Goal: Task Accomplishment & Management: Manage account settings

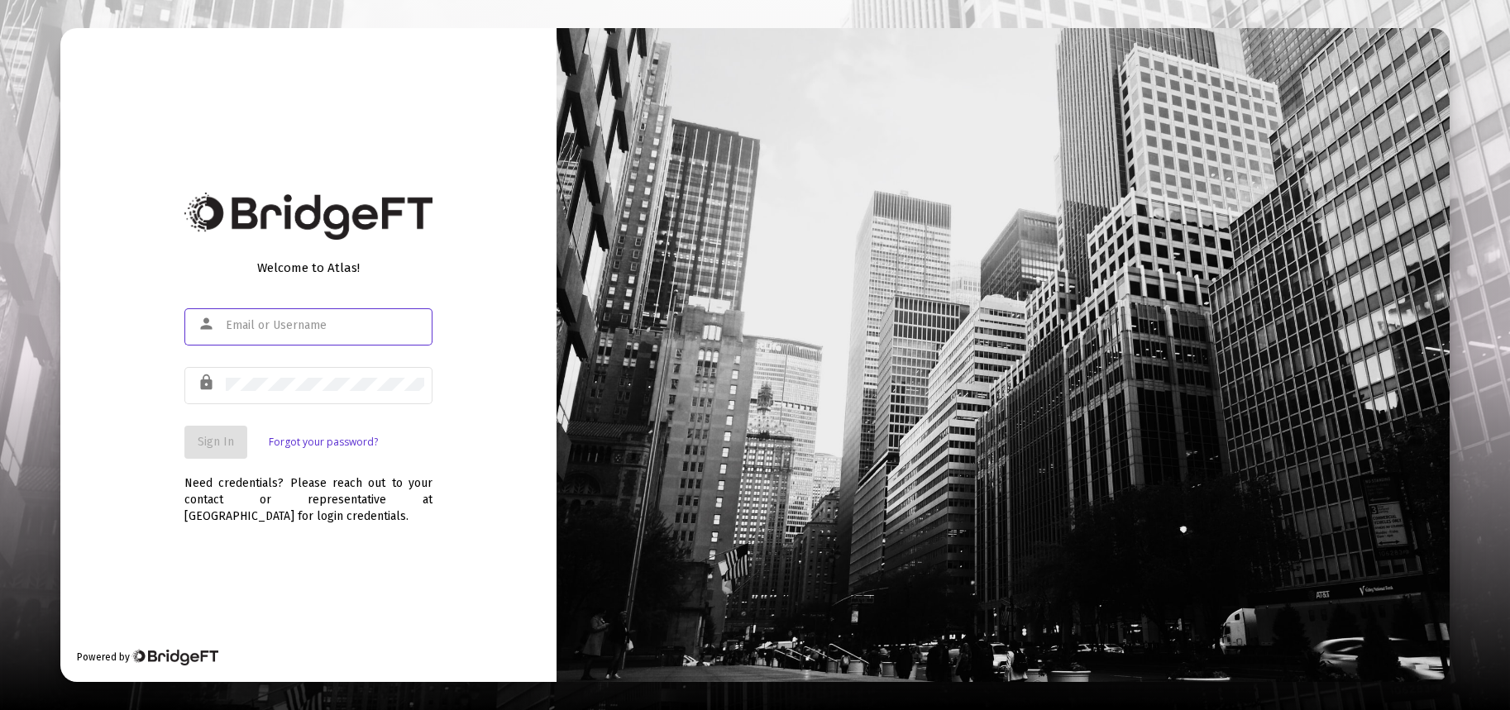
click at [236, 327] on input "text" at bounding box center [325, 325] width 198 height 13
type input "[PERSON_NAME][EMAIL_ADDRESS][DOMAIN_NAME]"
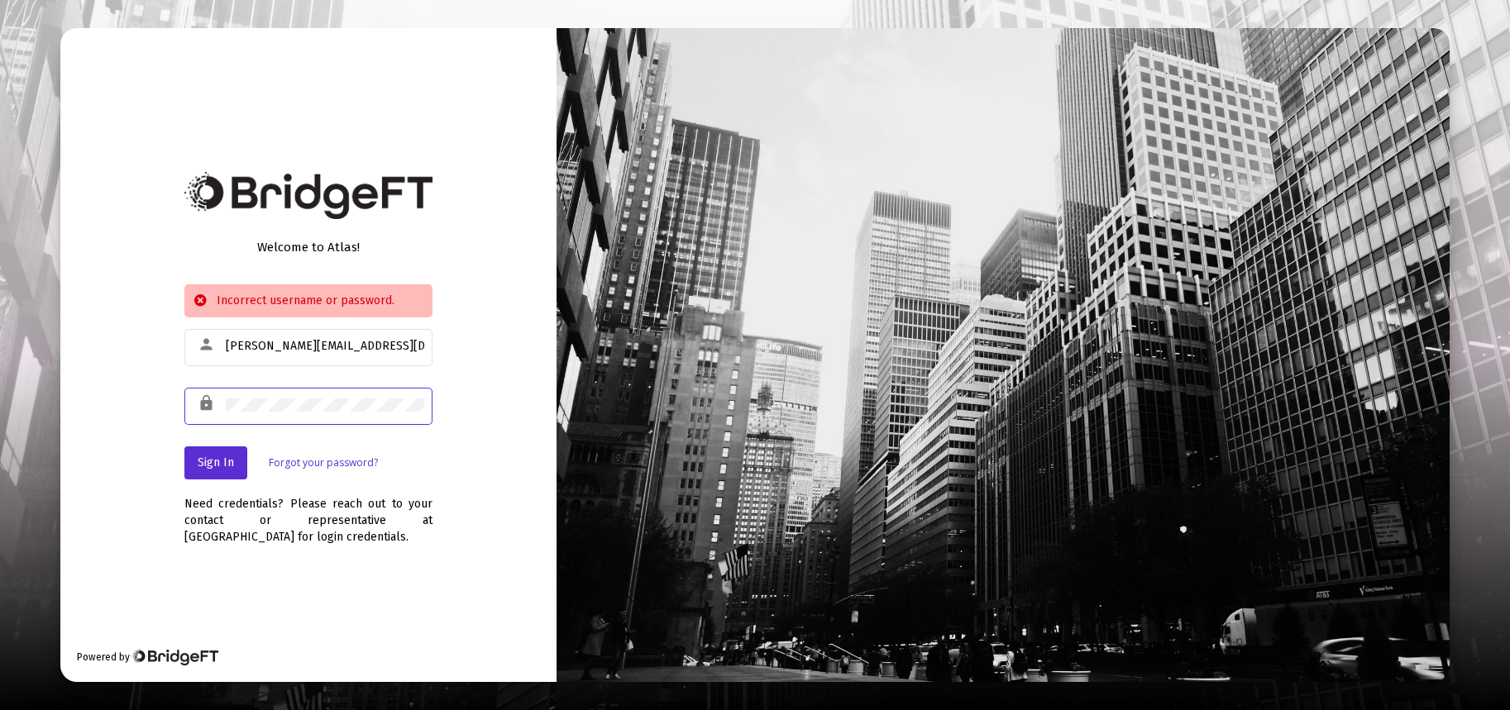
click at [143, 398] on div "Welcome to Atlas! Incorrect username or password. person [PERSON_NAME][EMAIL_AD…" at bounding box center [308, 354] width 496 height 653
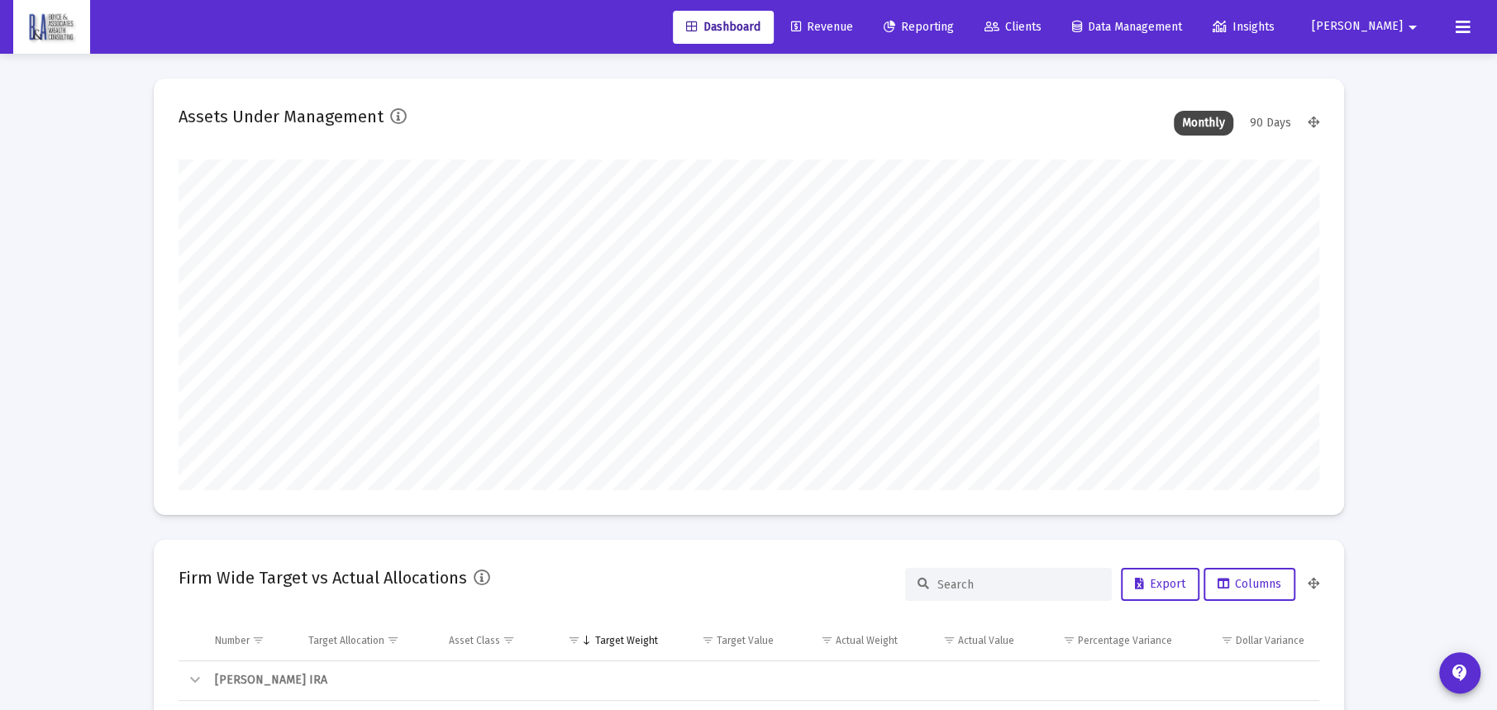
scroll to position [331, 613]
type input "[DATE]"
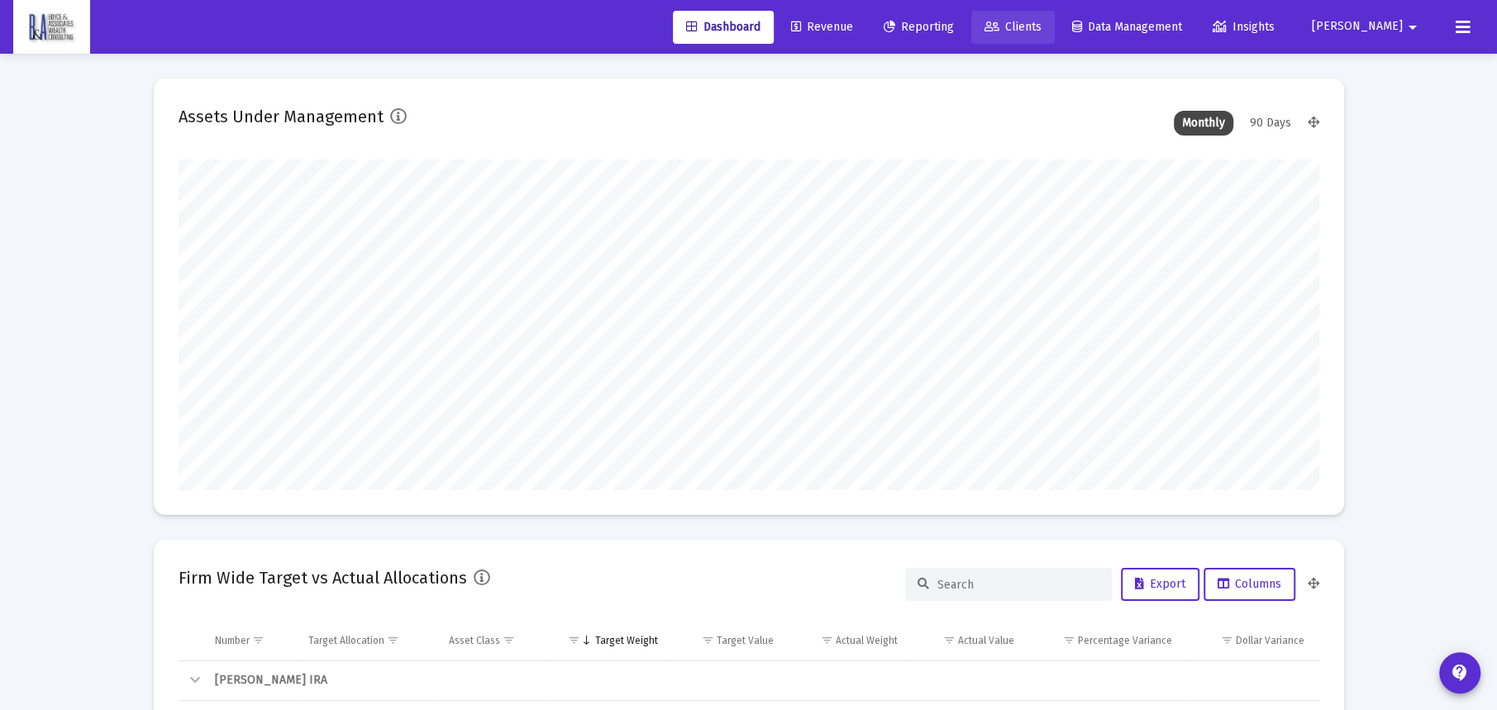
click at [985, 29] on span "Clients" at bounding box center [1013, 27] width 57 height 14
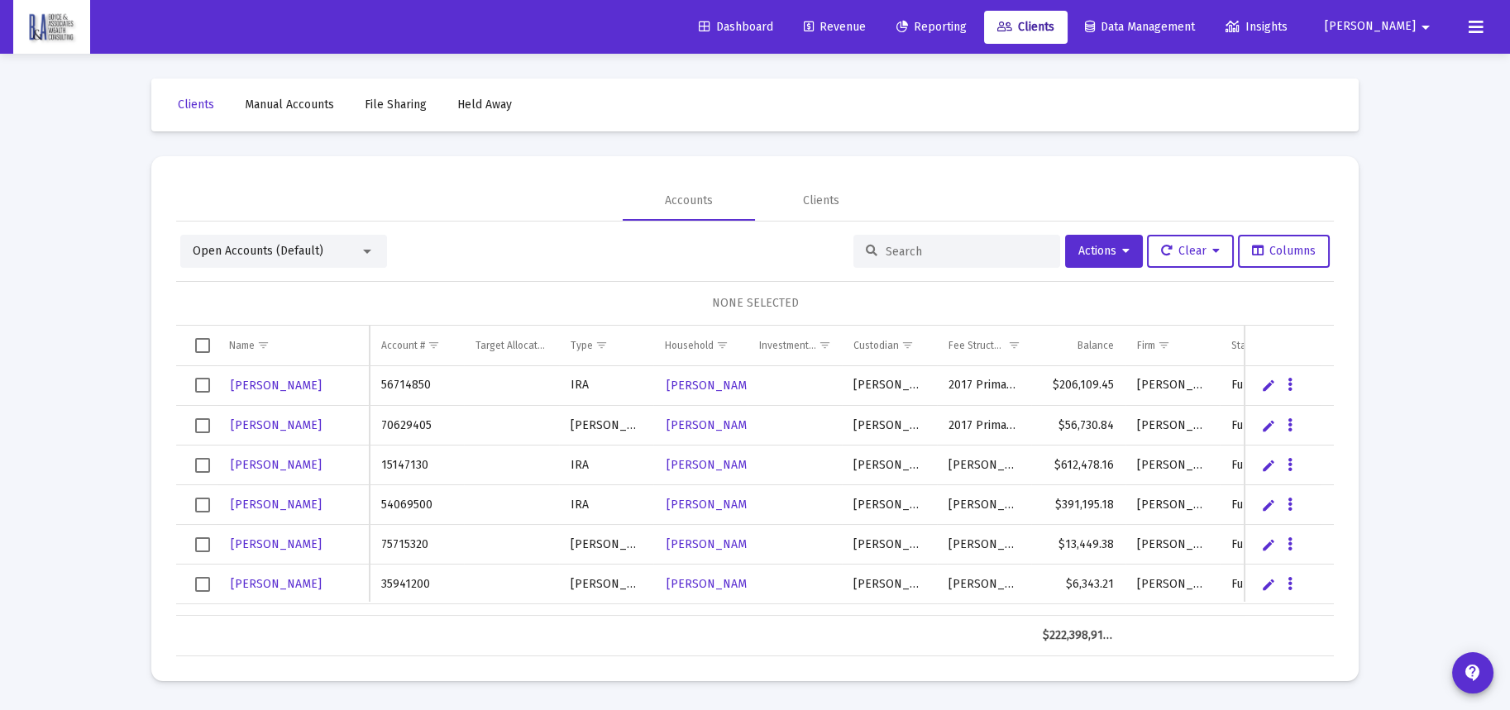
click at [913, 243] on div at bounding box center [956, 251] width 207 height 33
click at [909, 255] on input at bounding box center [967, 252] width 162 height 14
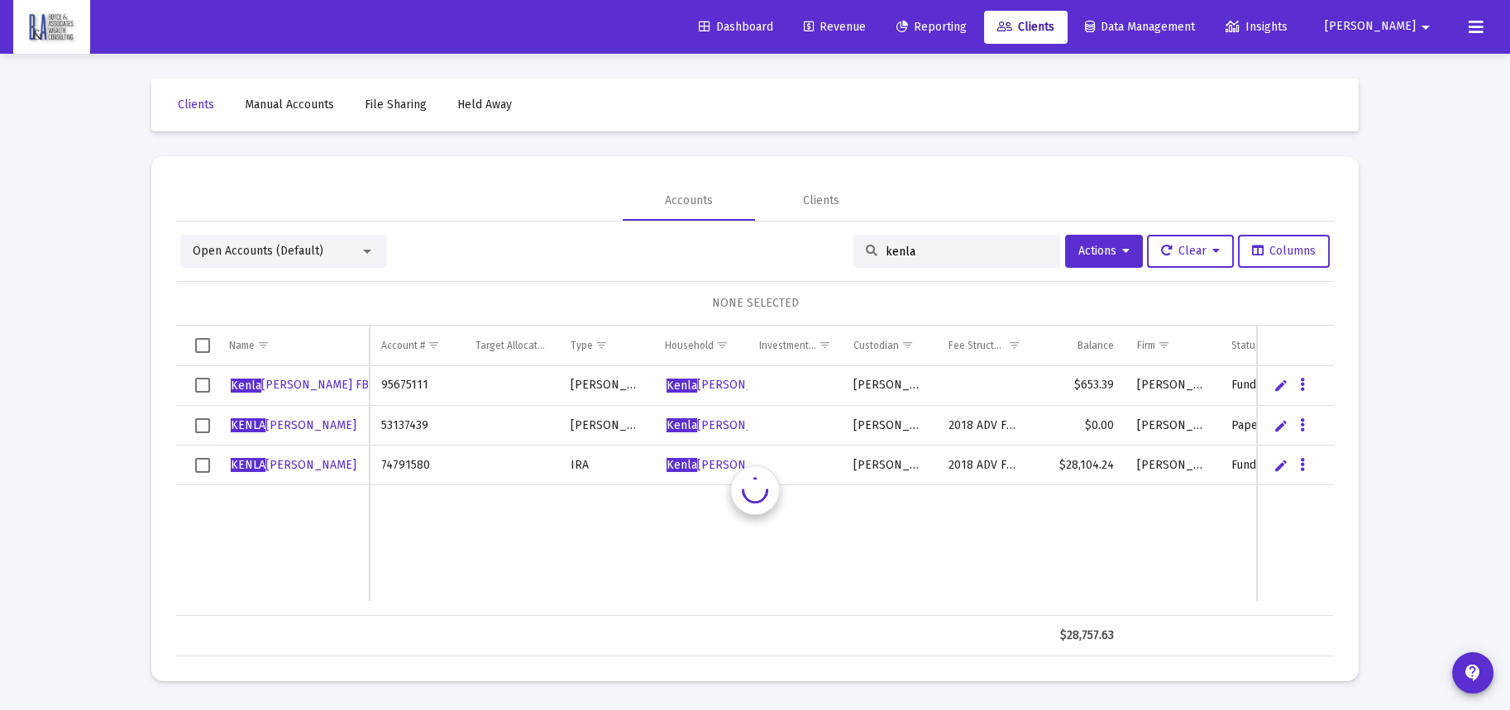
type input "kenla"
click at [289, 388] on span "[PERSON_NAME] FBO [PERSON_NAME]" at bounding box center [351, 385] width 241 height 14
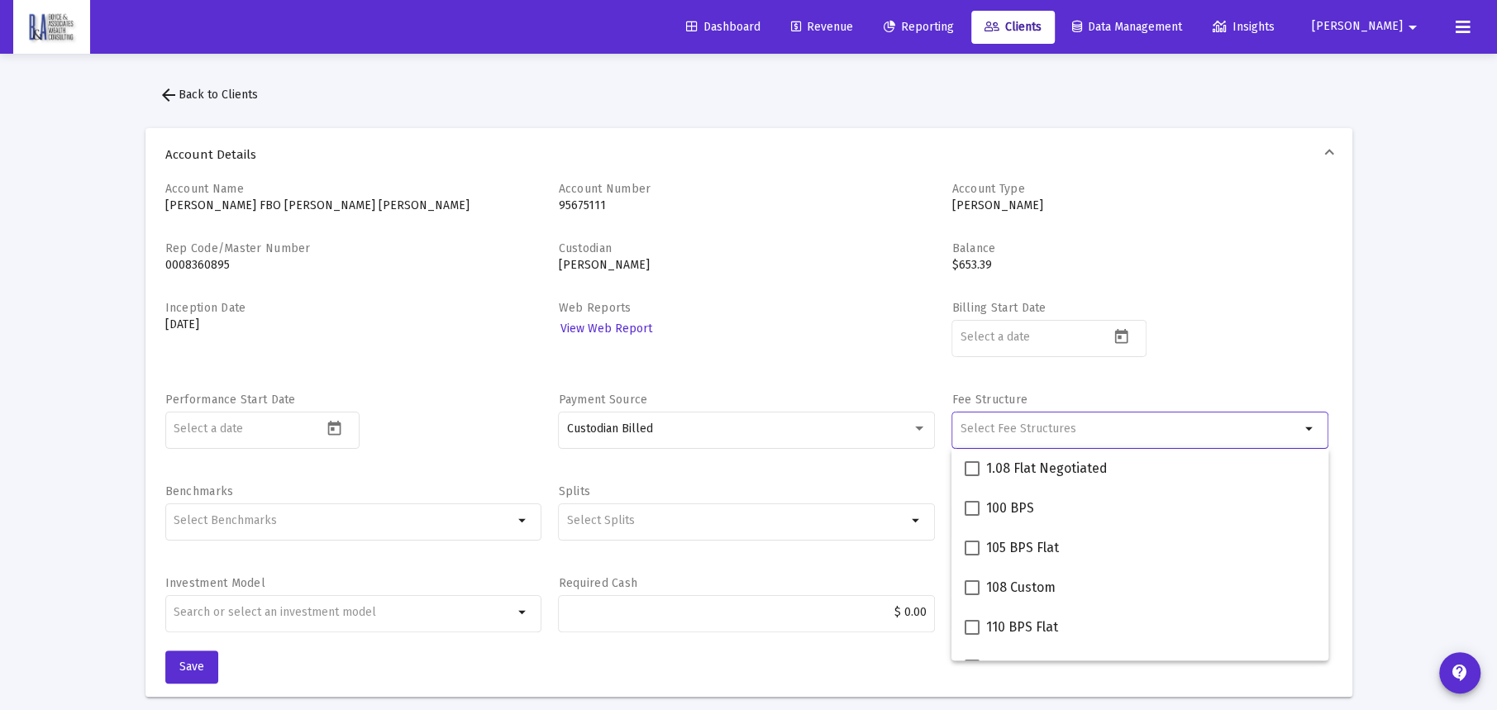
click at [1034, 433] on input "Selection" at bounding box center [1131, 428] width 340 height 13
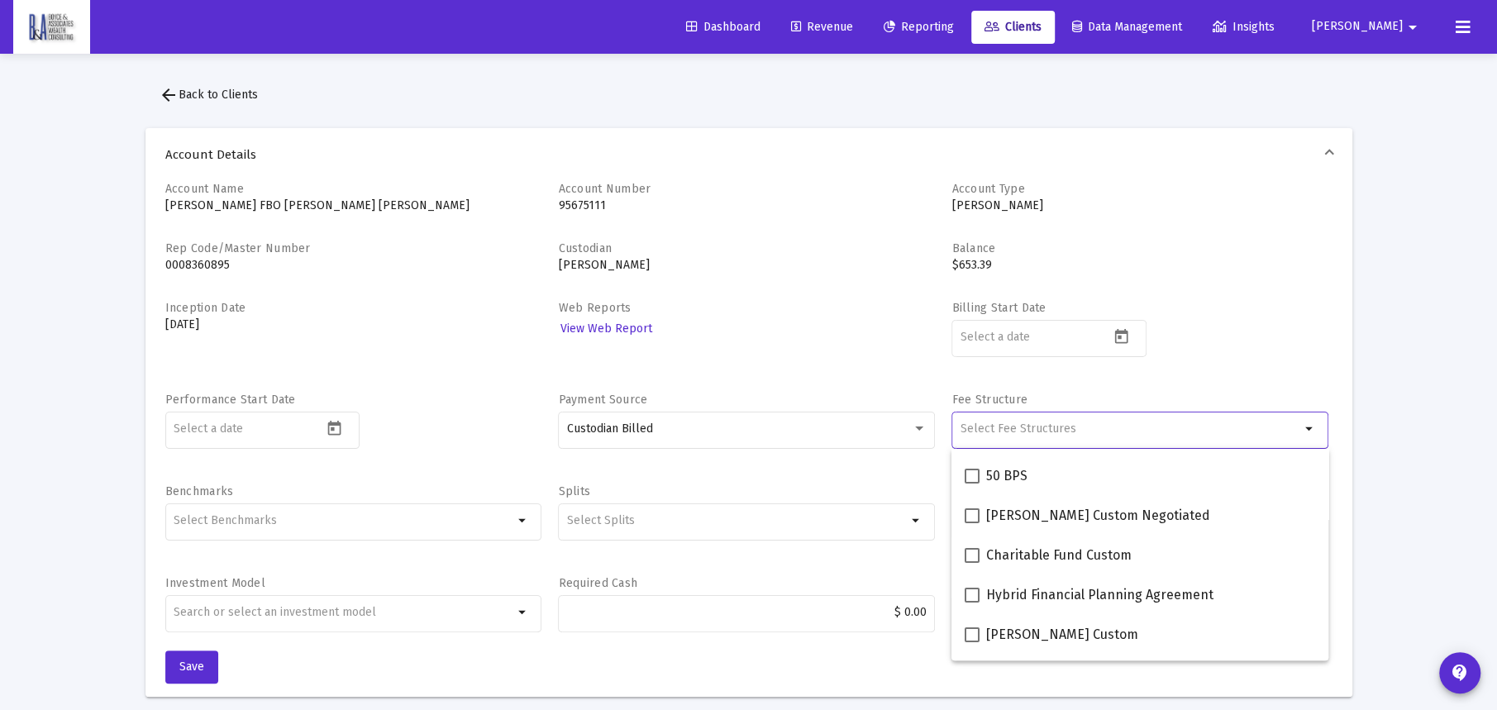
scroll to position [413, 0]
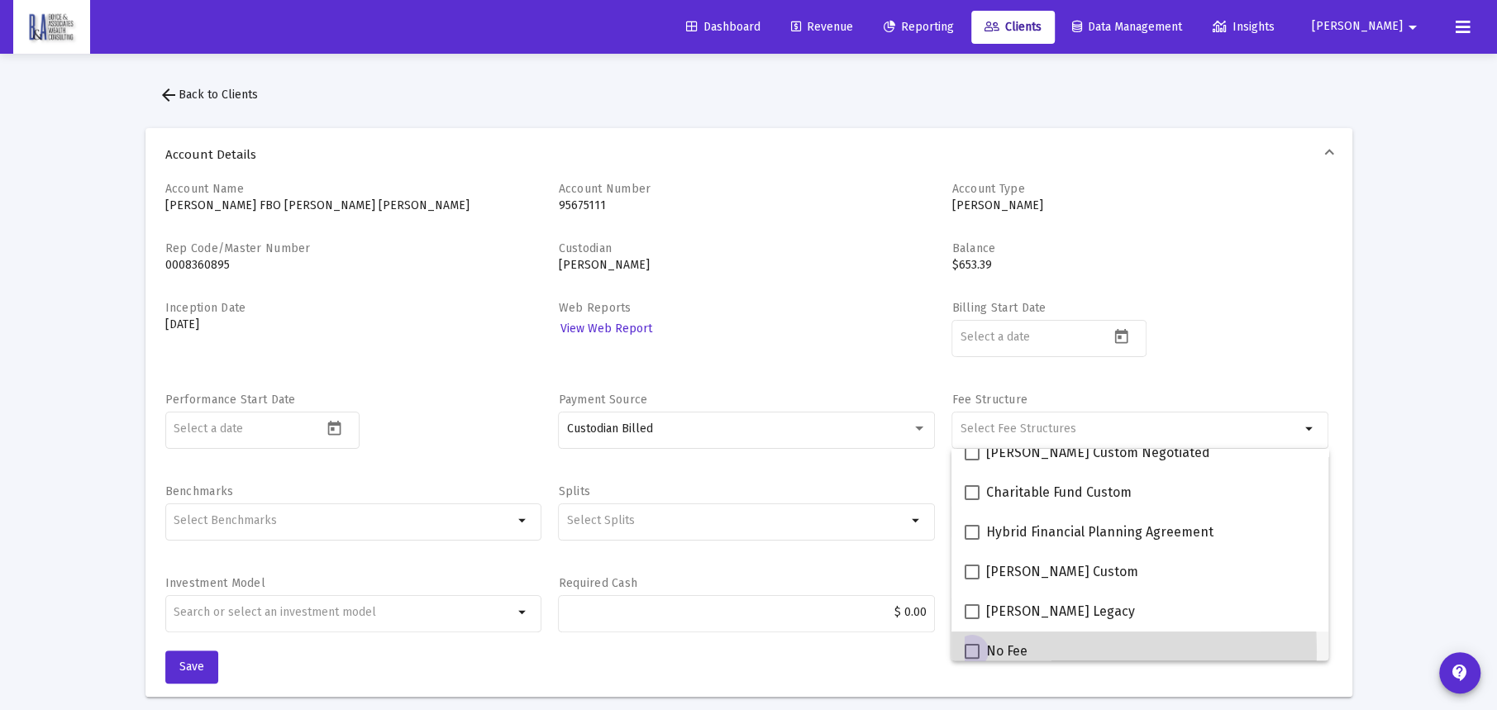
click at [974, 651] on span at bounding box center [972, 651] width 15 height 15
click at [972, 659] on input "No Fee" at bounding box center [972, 659] width 1 height 1
checkbox input "true"
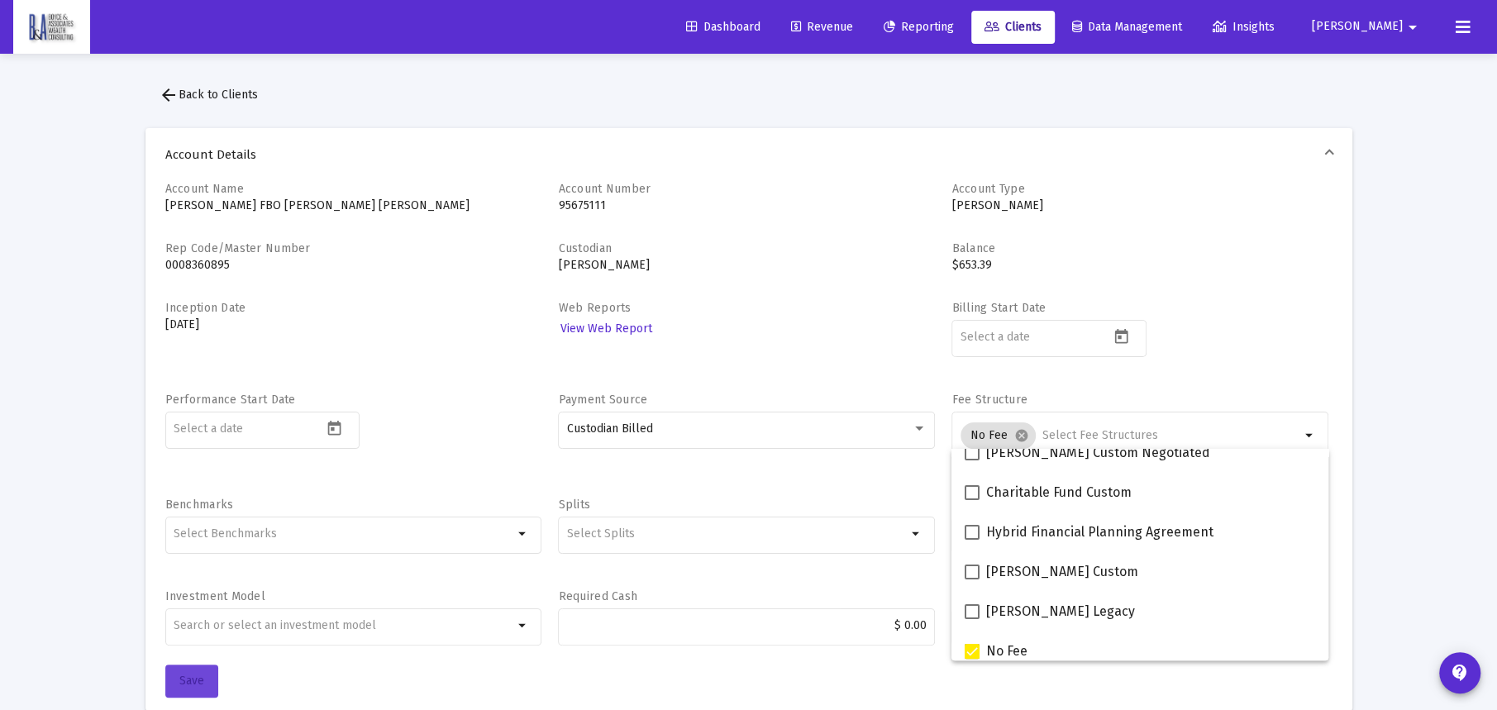
click at [198, 676] on span "Save" at bounding box center [191, 681] width 25 height 14
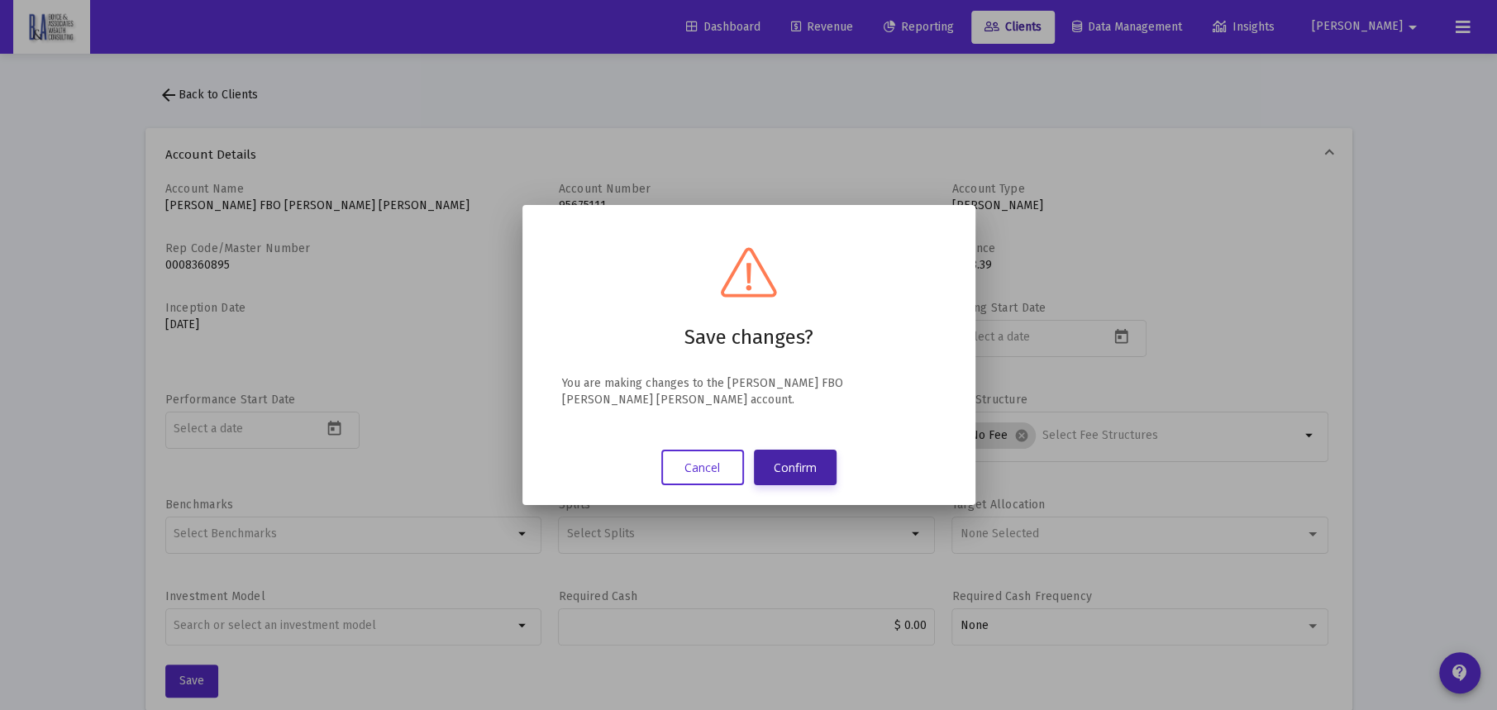
click at [808, 469] on button "Confirm" at bounding box center [795, 468] width 83 height 36
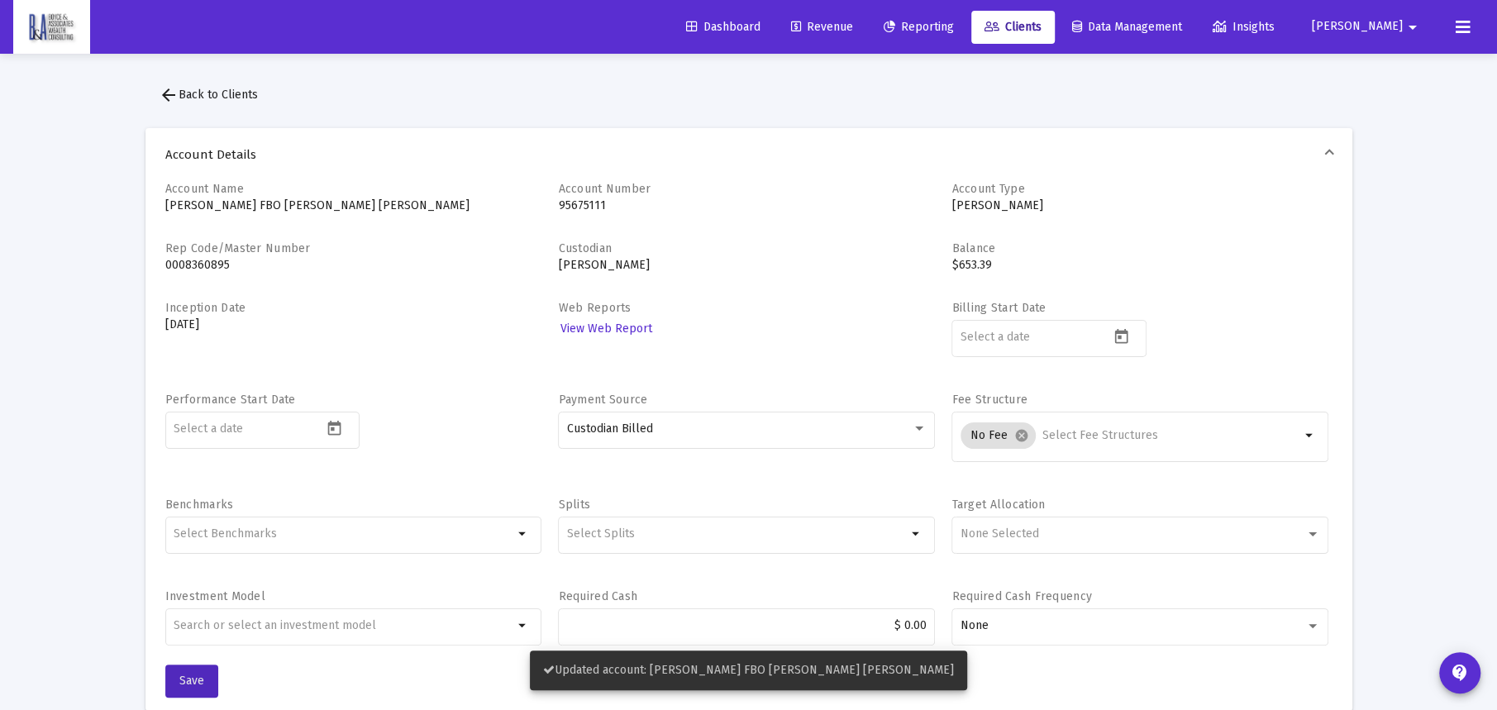
click at [203, 98] on span "arrow_back Back to Clients" at bounding box center [208, 95] width 99 height 14
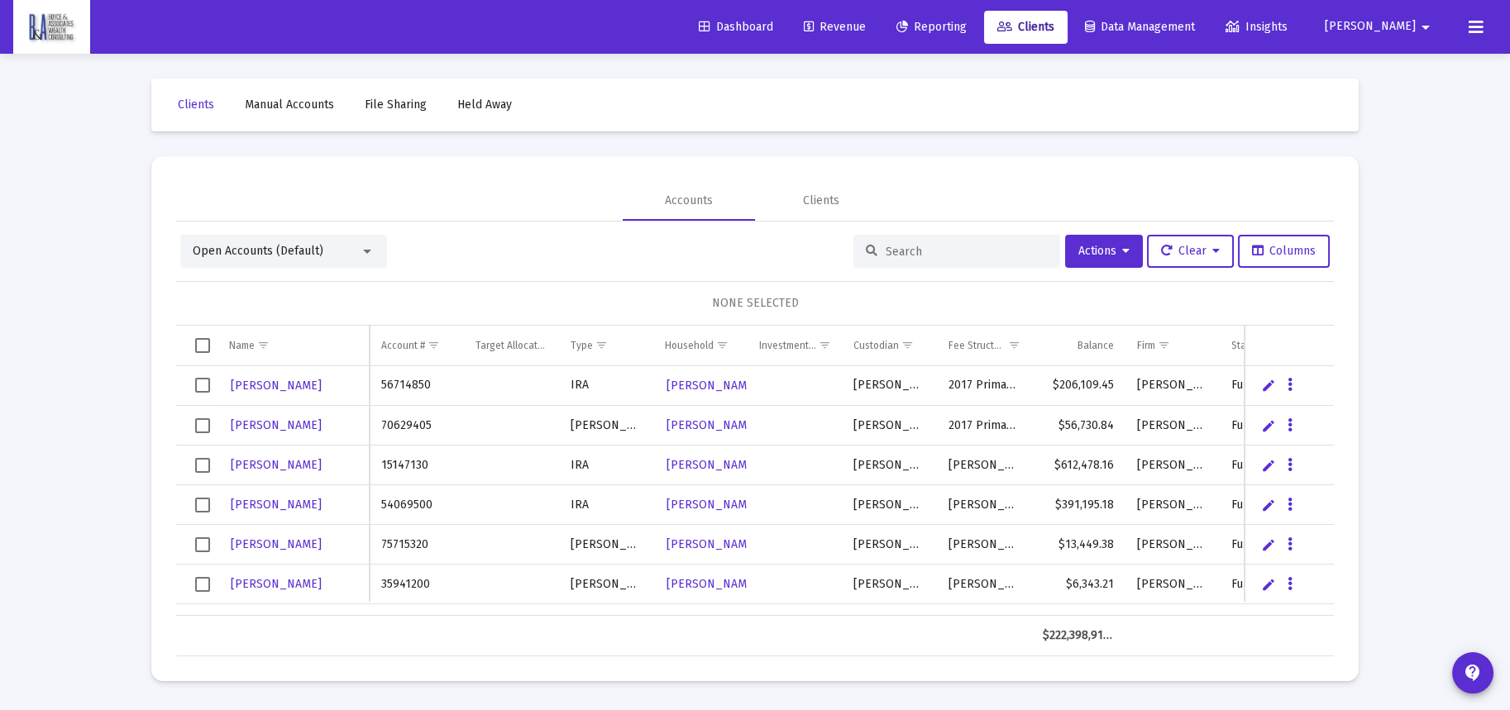
click at [920, 259] on div at bounding box center [956, 251] width 207 height 33
click at [913, 249] on input at bounding box center [967, 252] width 162 height 14
type input "kenla"
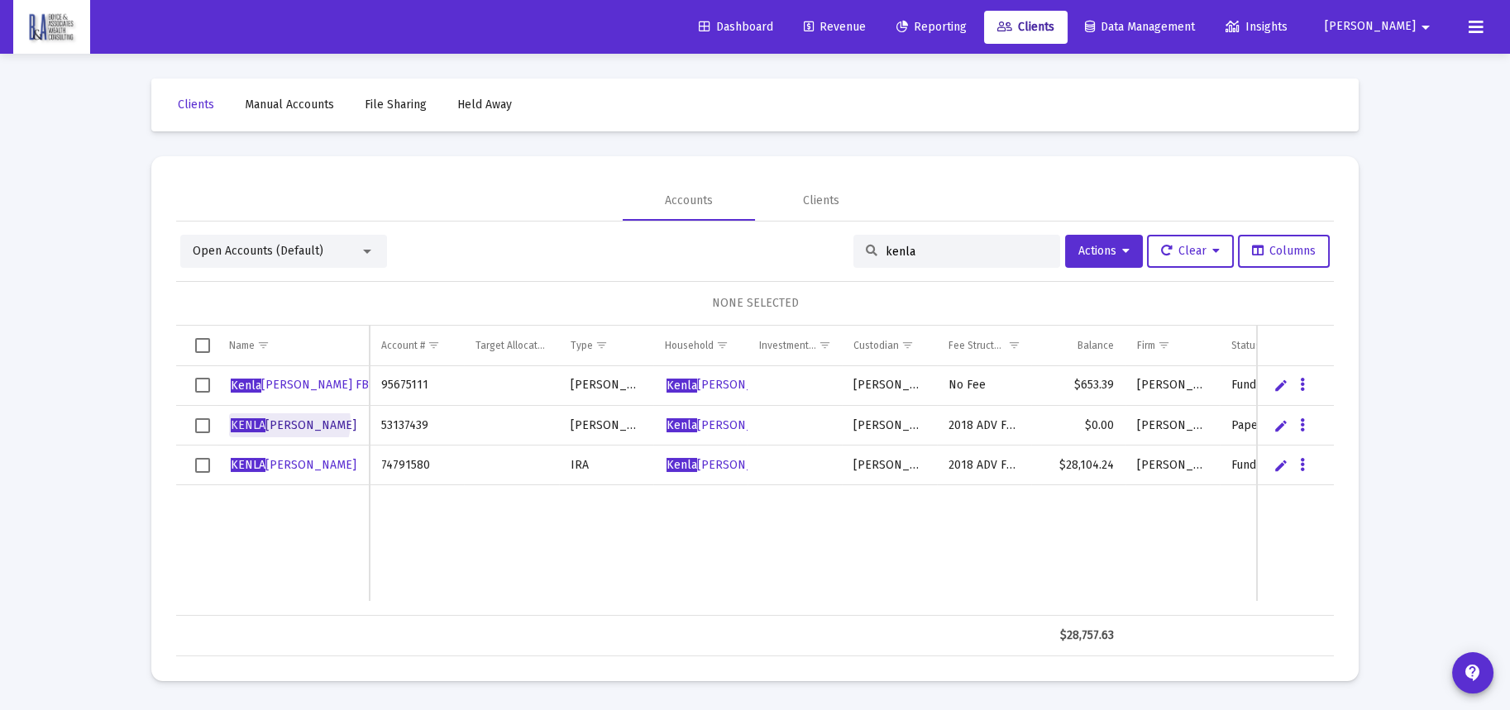
click at [289, 422] on span "[PERSON_NAME]" at bounding box center [294, 425] width 126 height 14
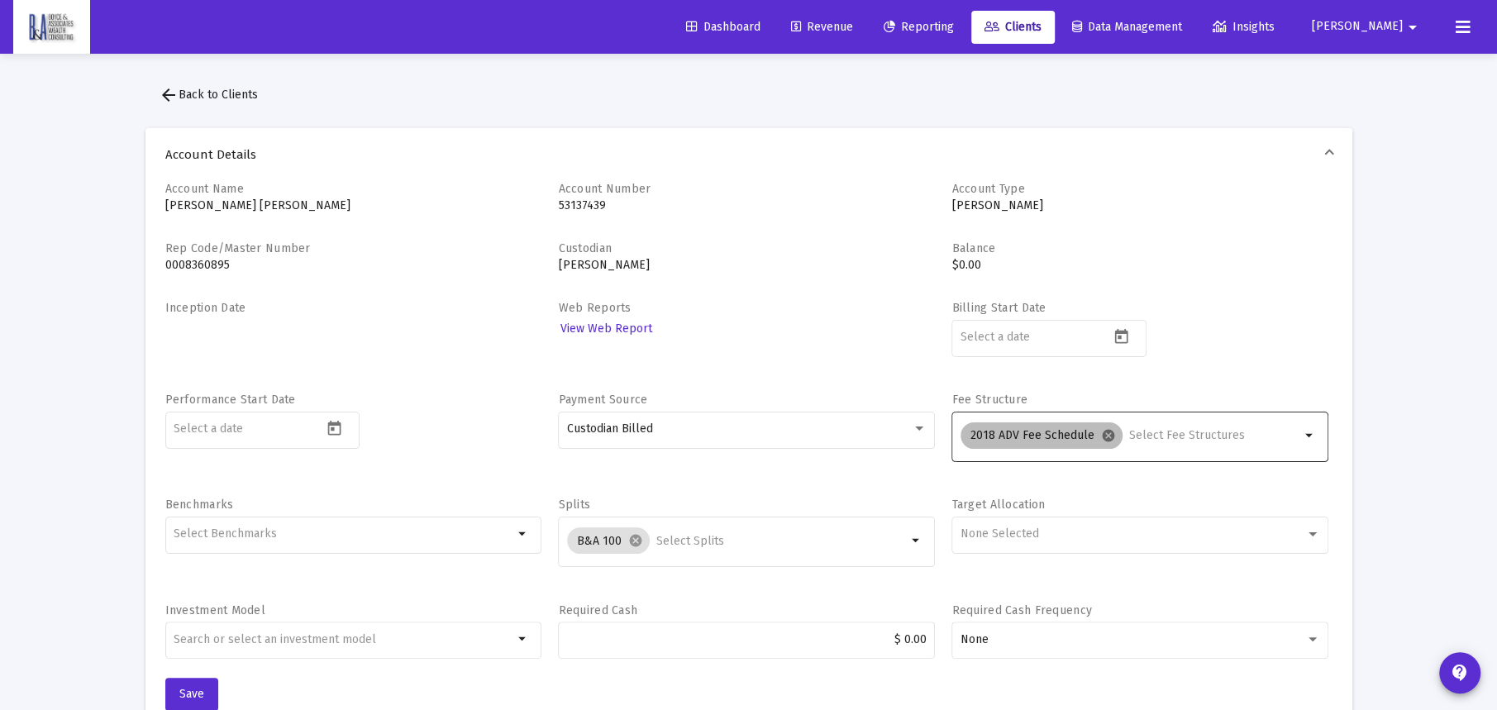
click at [1107, 432] on mat-icon "cancel" at bounding box center [1108, 435] width 15 height 15
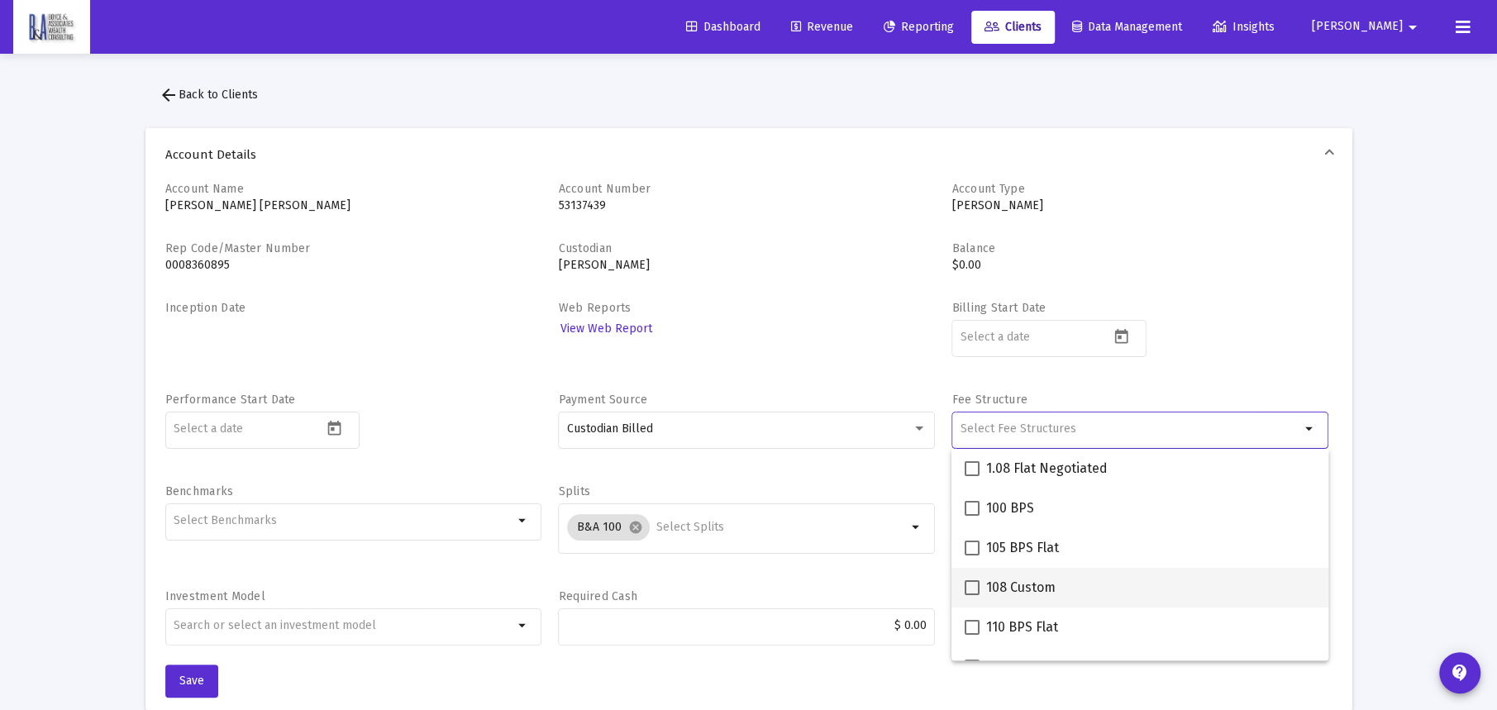
scroll to position [413, 0]
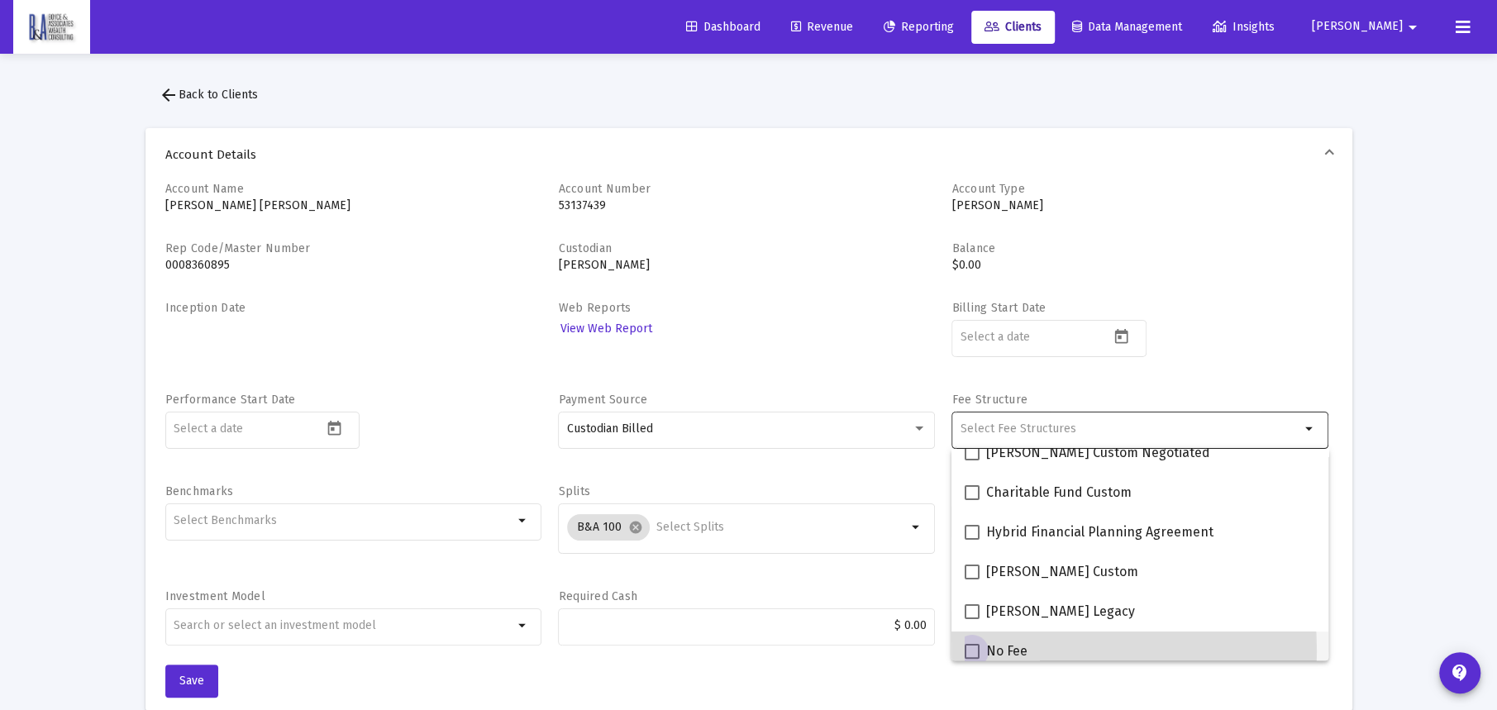
click at [968, 651] on span at bounding box center [972, 651] width 15 height 15
click at [972, 659] on input "No Fee" at bounding box center [972, 659] width 1 height 1
checkbox input "true"
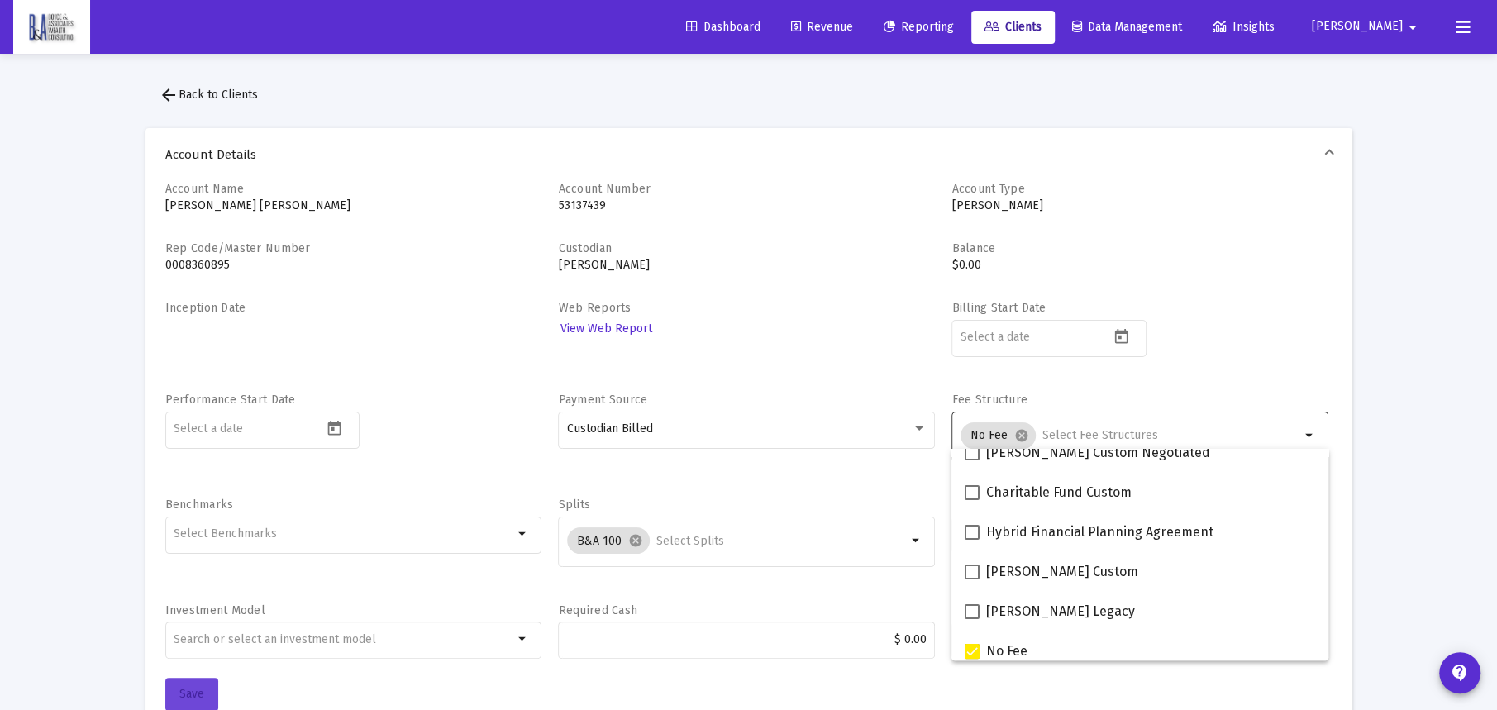
click at [188, 689] on span "Save" at bounding box center [191, 694] width 25 height 14
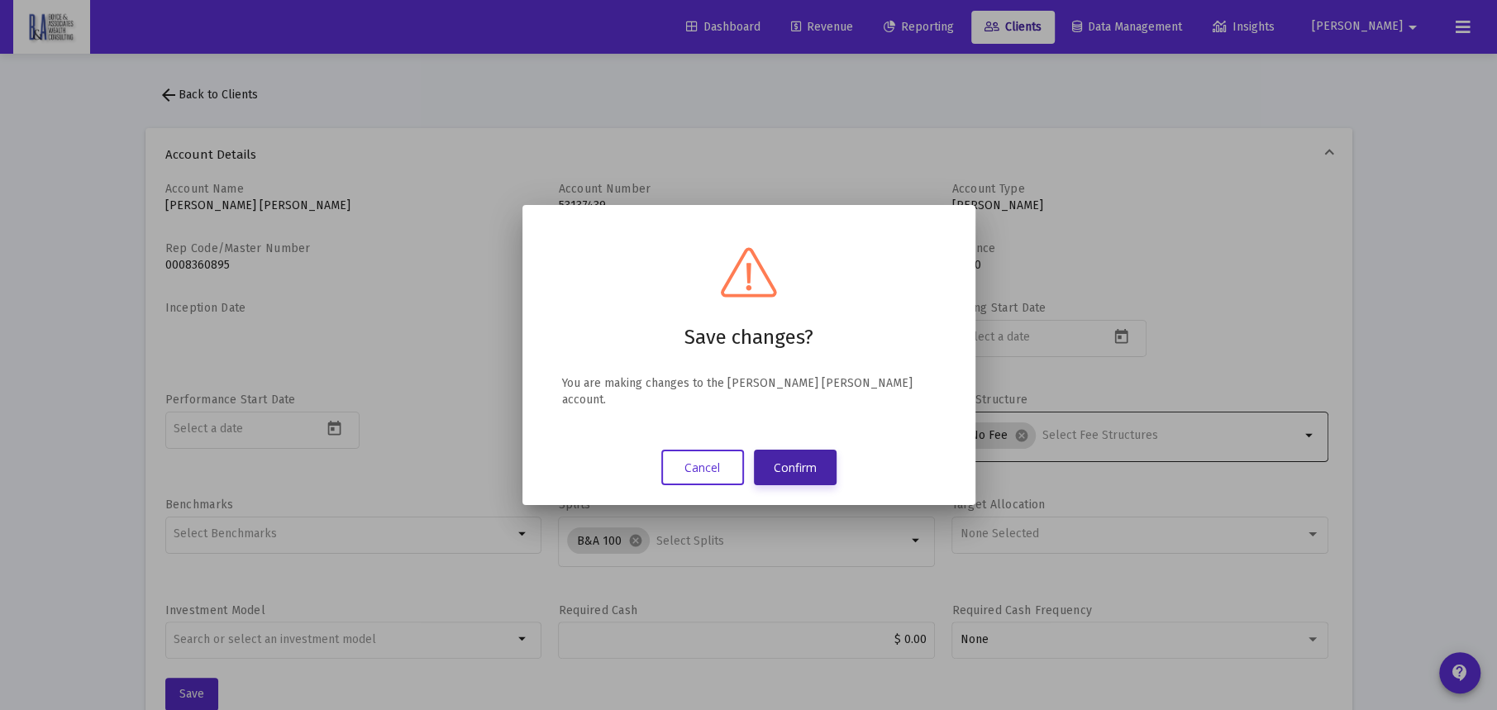
click at [793, 462] on button "Confirm" at bounding box center [795, 468] width 83 height 36
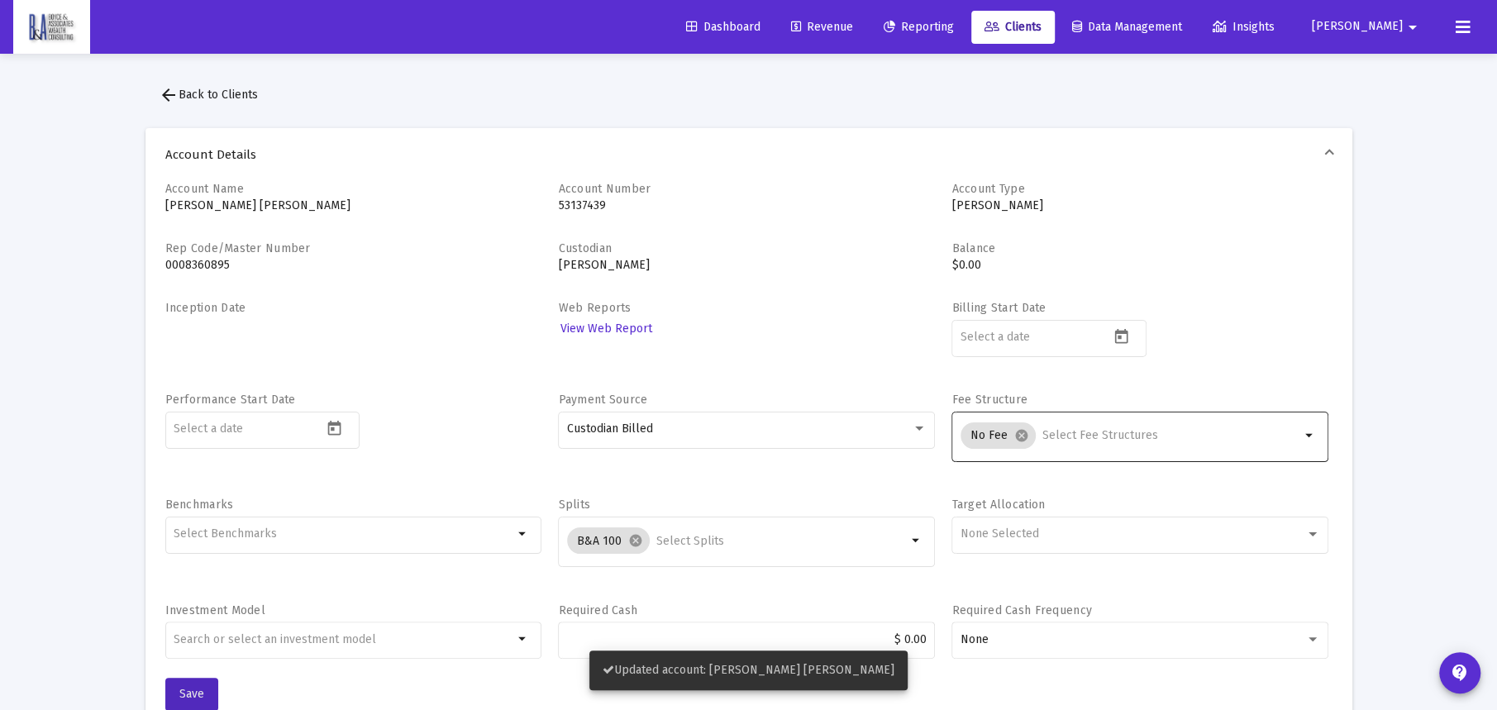
click at [204, 92] on span "arrow_back Back to Clients" at bounding box center [208, 95] width 99 height 14
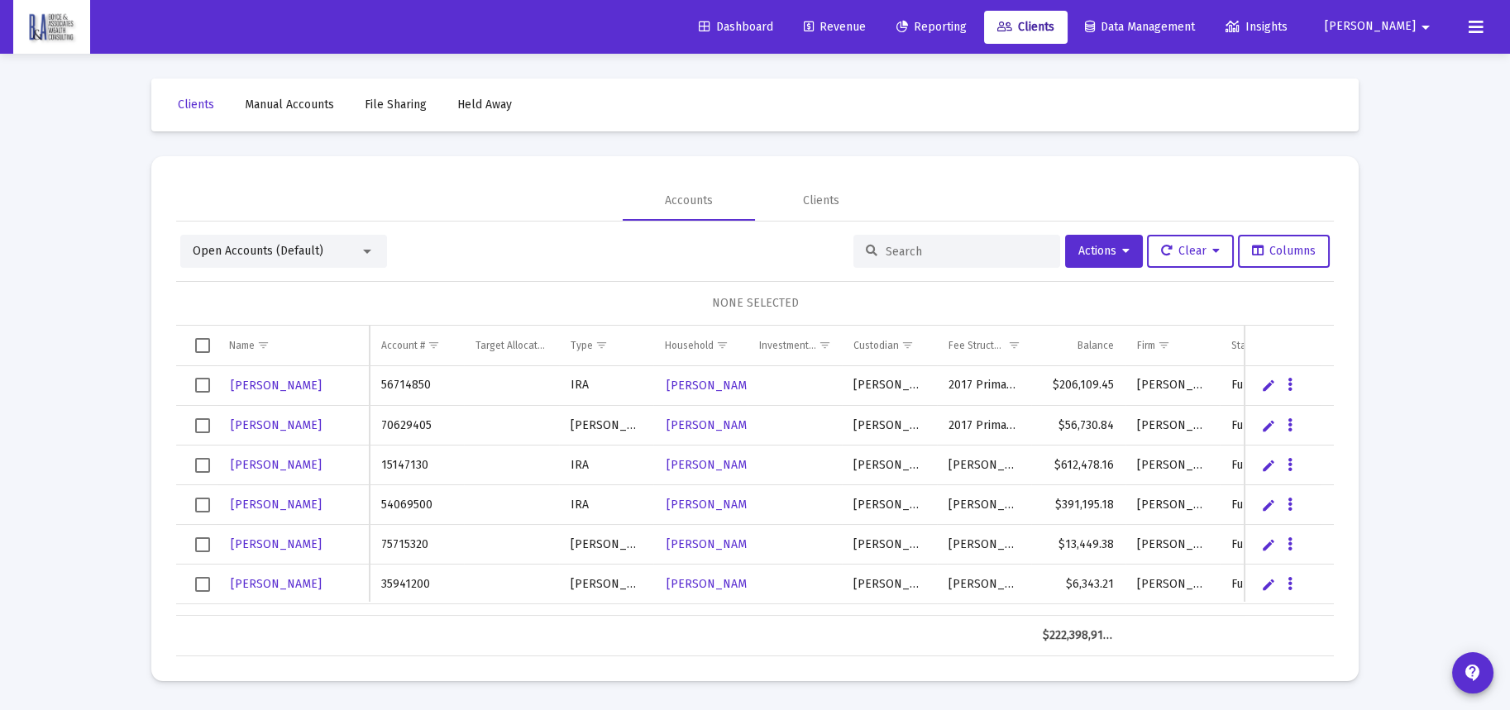
click at [946, 246] on input at bounding box center [967, 252] width 162 height 14
type input "kenla"
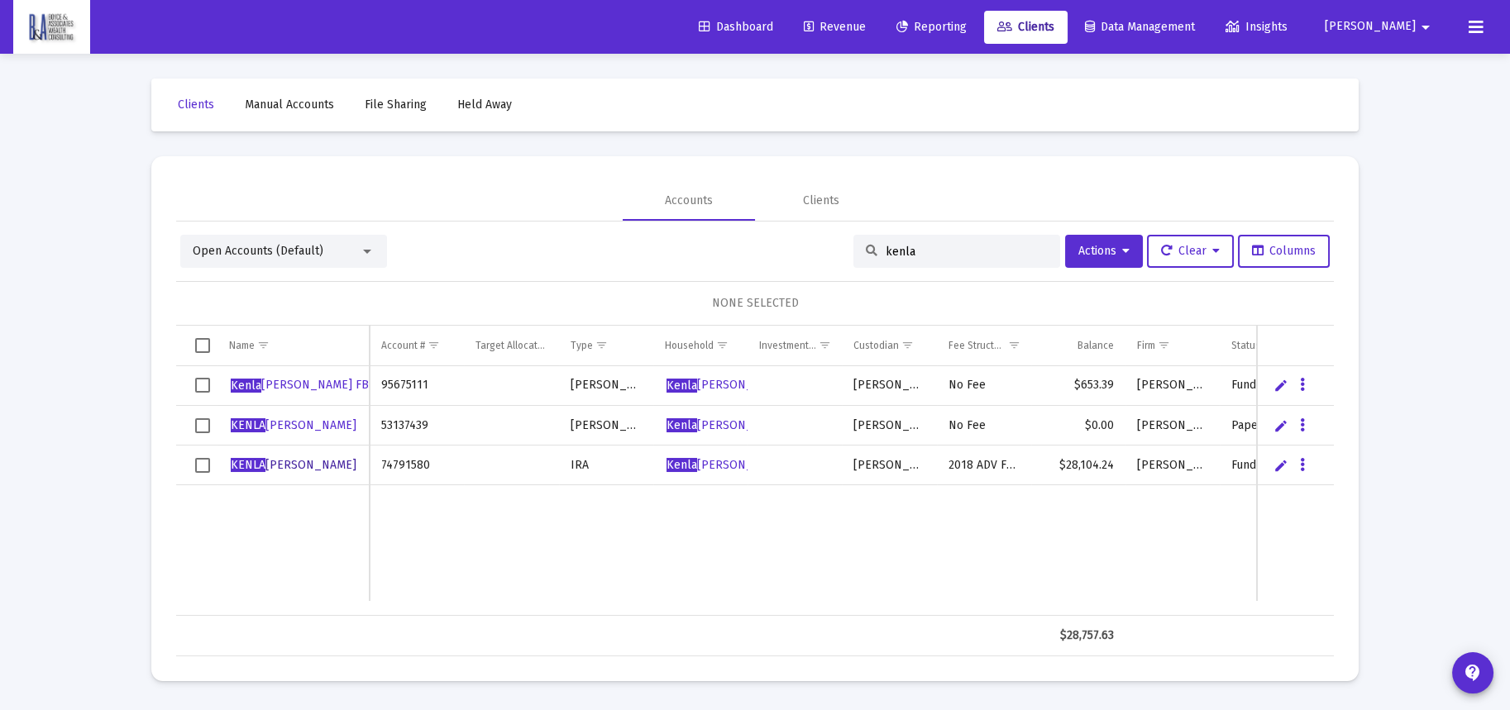
click at [276, 455] on link "[PERSON_NAME]" at bounding box center [293, 465] width 129 height 25
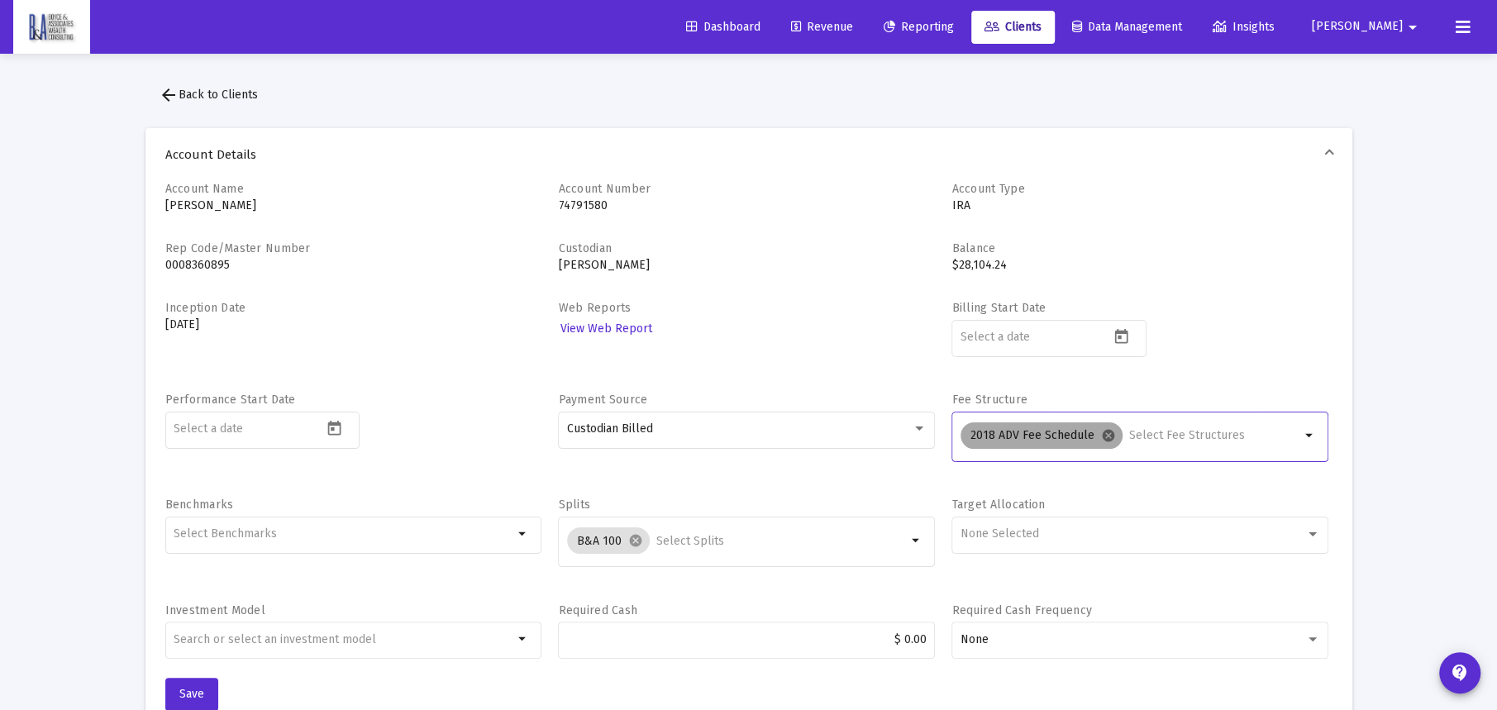
click at [1101, 435] on mat-icon "cancel" at bounding box center [1108, 435] width 15 height 15
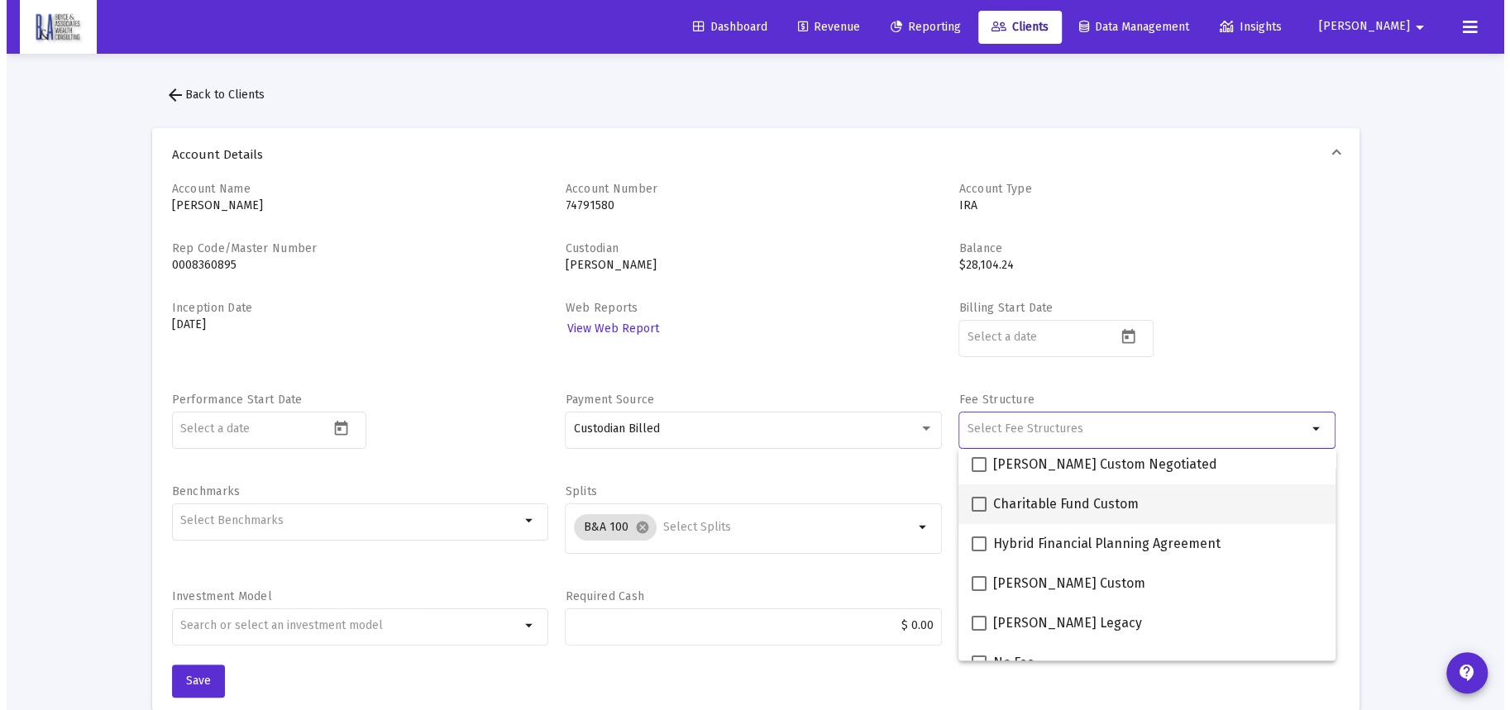
scroll to position [462, 0]
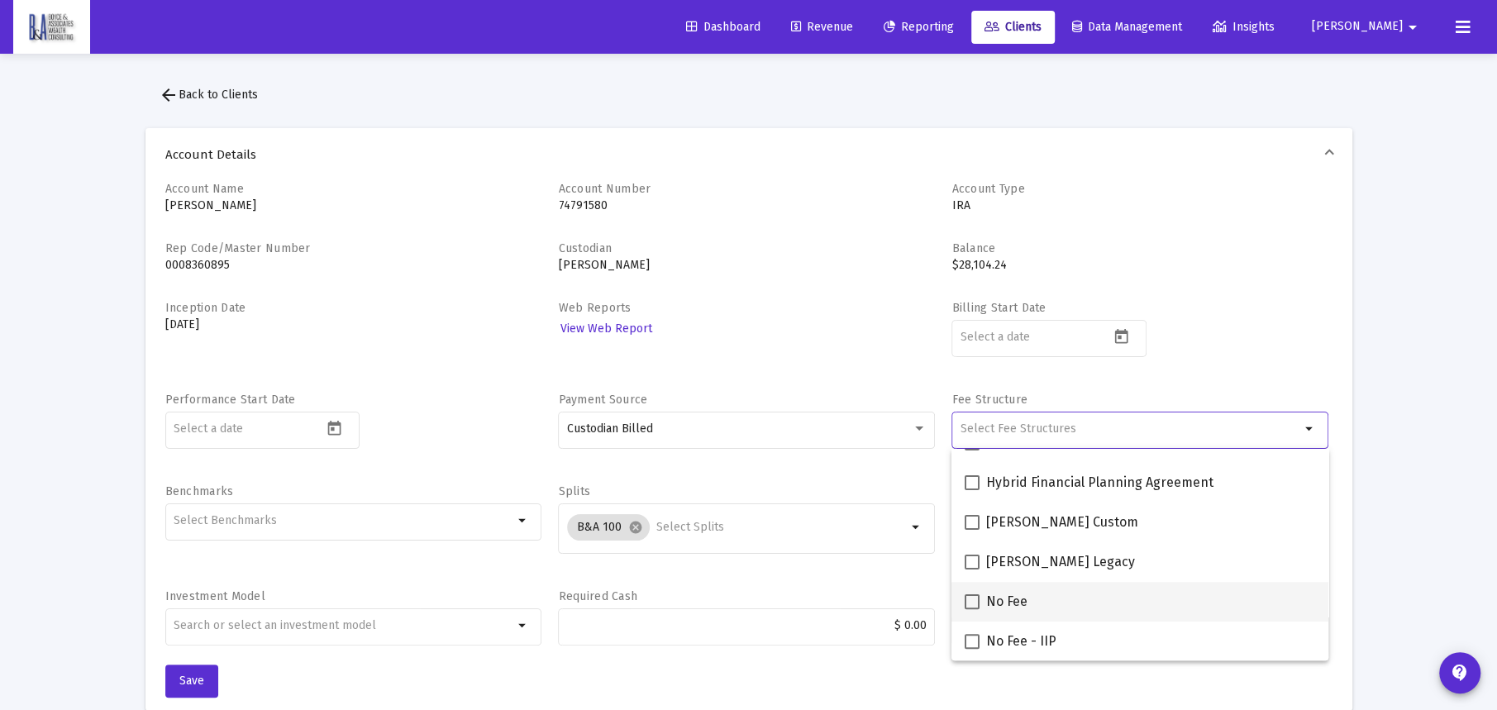
click at [971, 600] on span at bounding box center [972, 601] width 15 height 15
click at [972, 609] on input "No Fee" at bounding box center [972, 609] width 1 height 1
checkbox input "true"
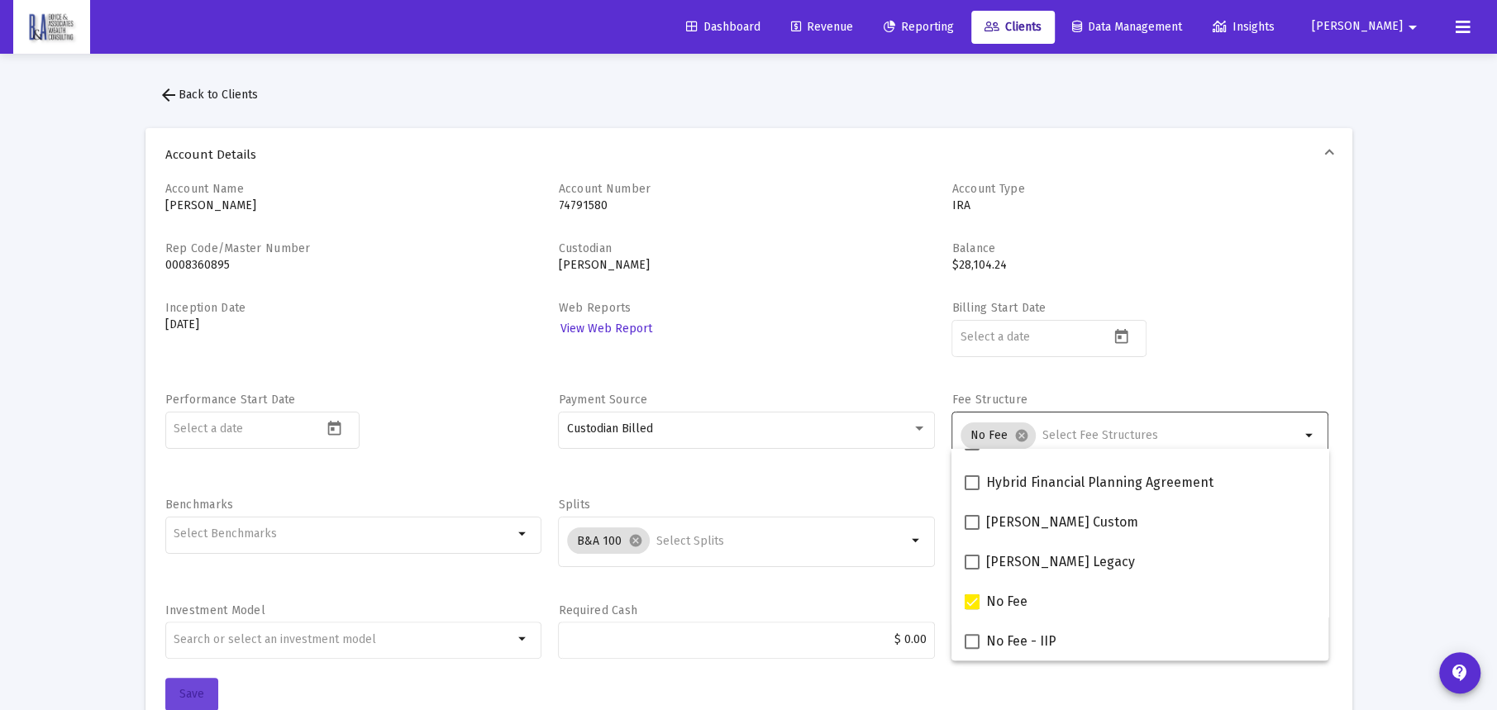
click at [206, 684] on button "Save" at bounding box center [191, 694] width 53 height 33
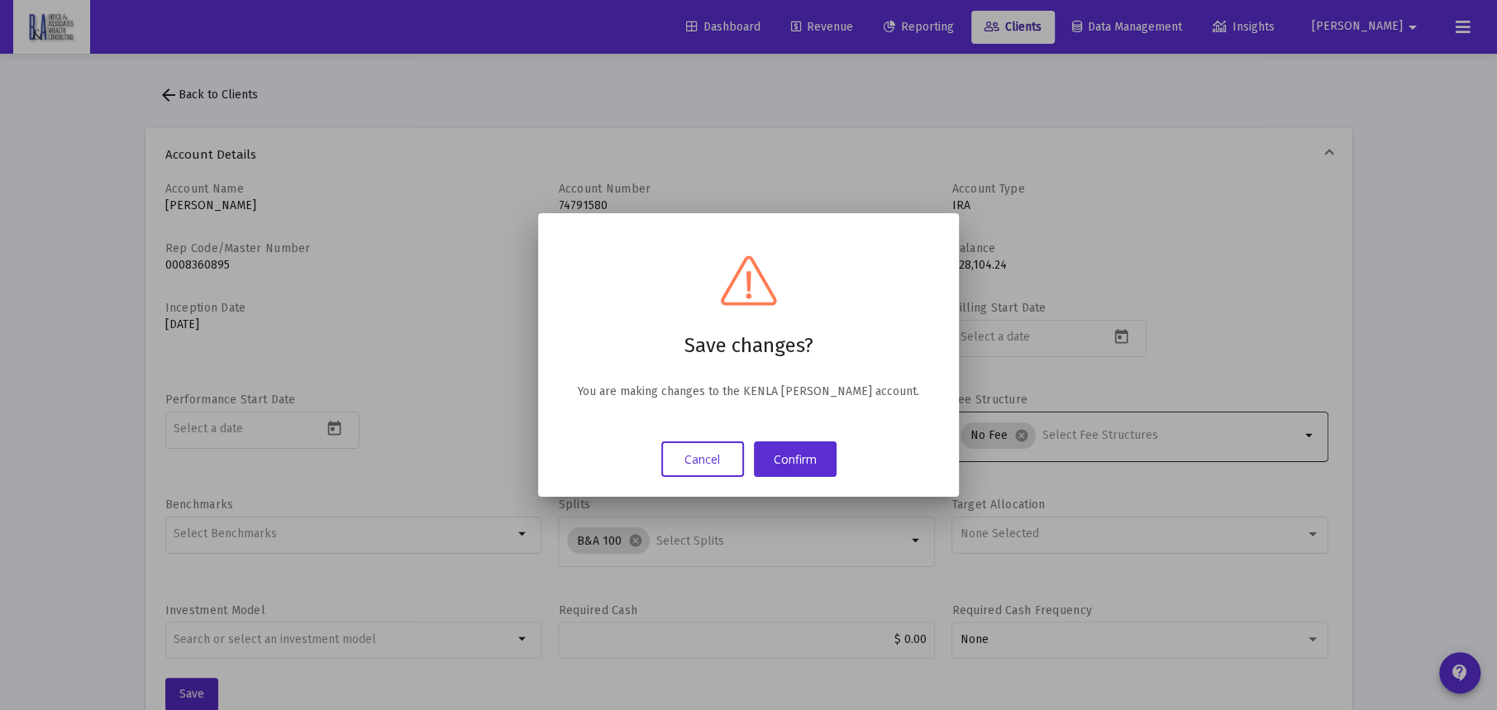
click at [781, 462] on button "Confirm" at bounding box center [795, 460] width 83 height 36
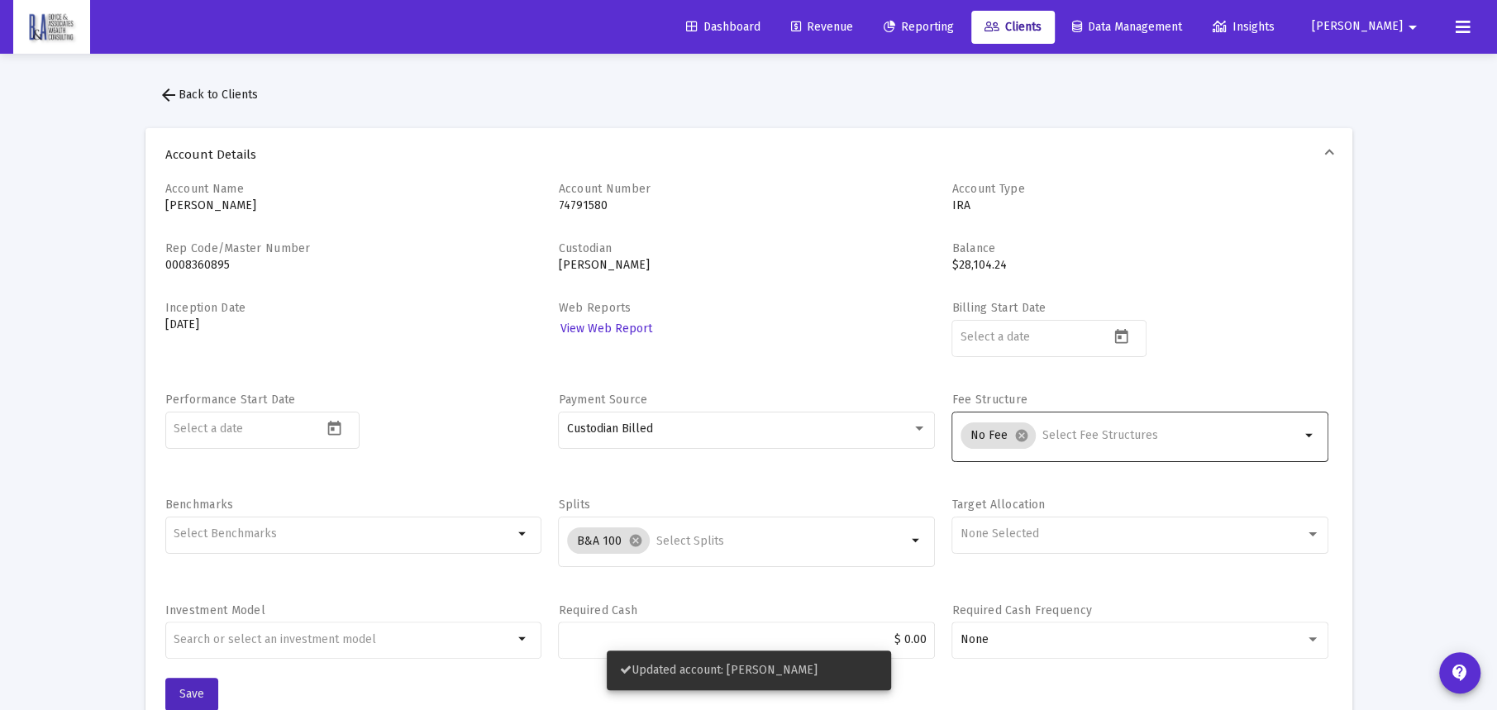
click at [166, 95] on mat-icon "arrow_back" at bounding box center [169, 95] width 20 height 20
